Goal: Information Seeking & Learning: Learn about a topic

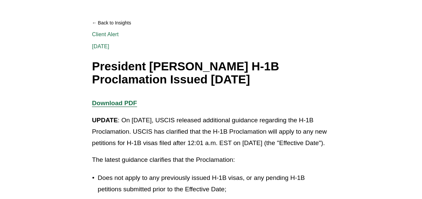
scroll to position [61, 0]
click at [100, 106] on strong "Download PDF" at bounding box center [114, 103] width 45 height 7
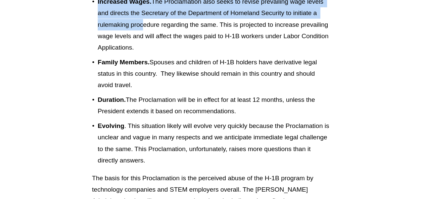
scroll to position [985, 0]
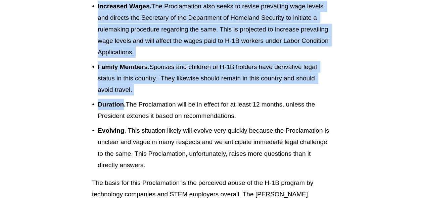
drag, startPoint x: 90, startPoint y: 117, endPoint x: 124, endPoint y: 97, distance: 40.2
click at [124, 101] on strong "Duration." at bounding box center [112, 104] width 28 height 7
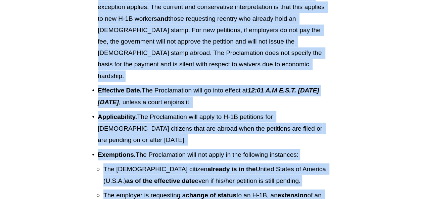
scroll to position [516, 0]
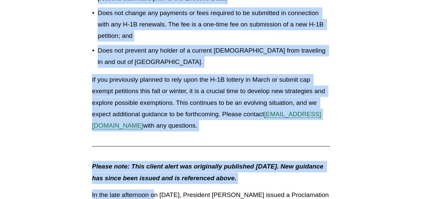
scroll to position [264, 0]
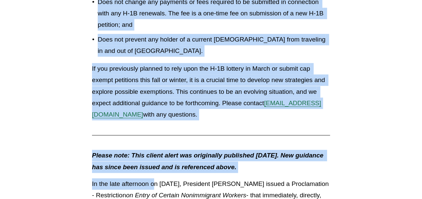
drag, startPoint x: 94, startPoint y: 42, endPoint x: 228, endPoint y: 137, distance: 165.1
click at [228, 126] on div "Download PDF UPDATE : On [DATE], USCIS released additional guidance regarding t…" at bounding box center [210, 10] width 249 height 231
copy div "UPDATE : On [DATE], USCIS released additional guidance regarding the H-1B Procl…"
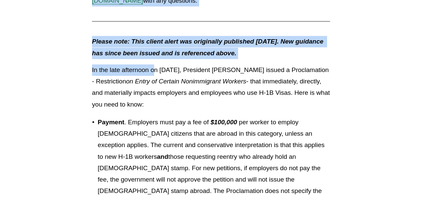
scroll to position [392, 0]
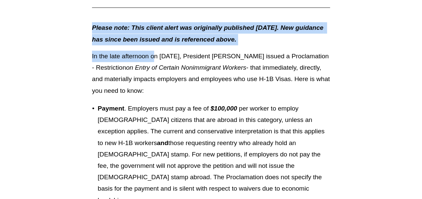
click at [97, 43] on em "Please note: This client alert was originally published [DATE]. New guidance ha…" at bounding box center [208, 33] width 233 height 18
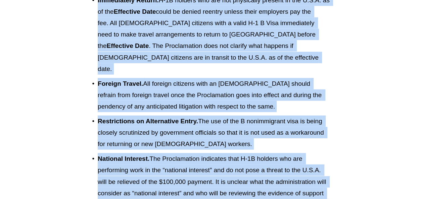
scroll to position [796, 0]
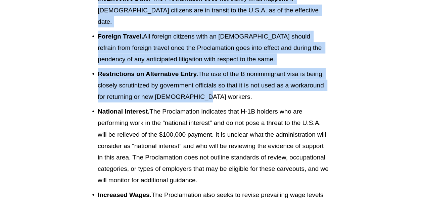
drag, startPoint x: 92, startPoint y: 27, endPoint x: 208, endPoint y: 85, distance: 129.3
click at [208, 85] on div "Please note: This client alert was originally published [DATE]. New guidance ha…" at bounding box center [211, 101] width 238 height 966
copy div "Loremi dolo: Sita consec adipi eli seddoeiusm temporinc Utlaboree 50, 9989. Dol…"
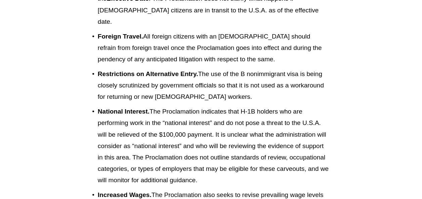
click at [195, 94] on ul "Payment . Employers must pay a fee of $100,000 per worker to employ [DEMOGRAPHI…" at bounding box center [211, 29] width 238 height 662
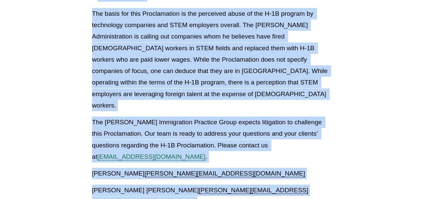
scroll to position [1163, 0]
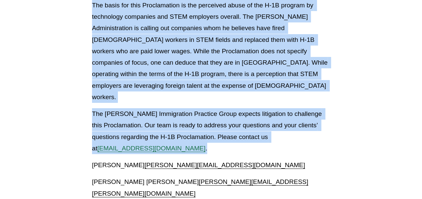
drag, startPoint x: 97, startPoint y: 101, endPoint x: 190, endPoint y: 127, distance: 96.4
copy div "Loremips Dolorsit. Ame Consectetura elitseddo eius T-7I utlabor etd mag aliquae…"
